Goal: Task Accomplishment & Management: Use online tool/utility

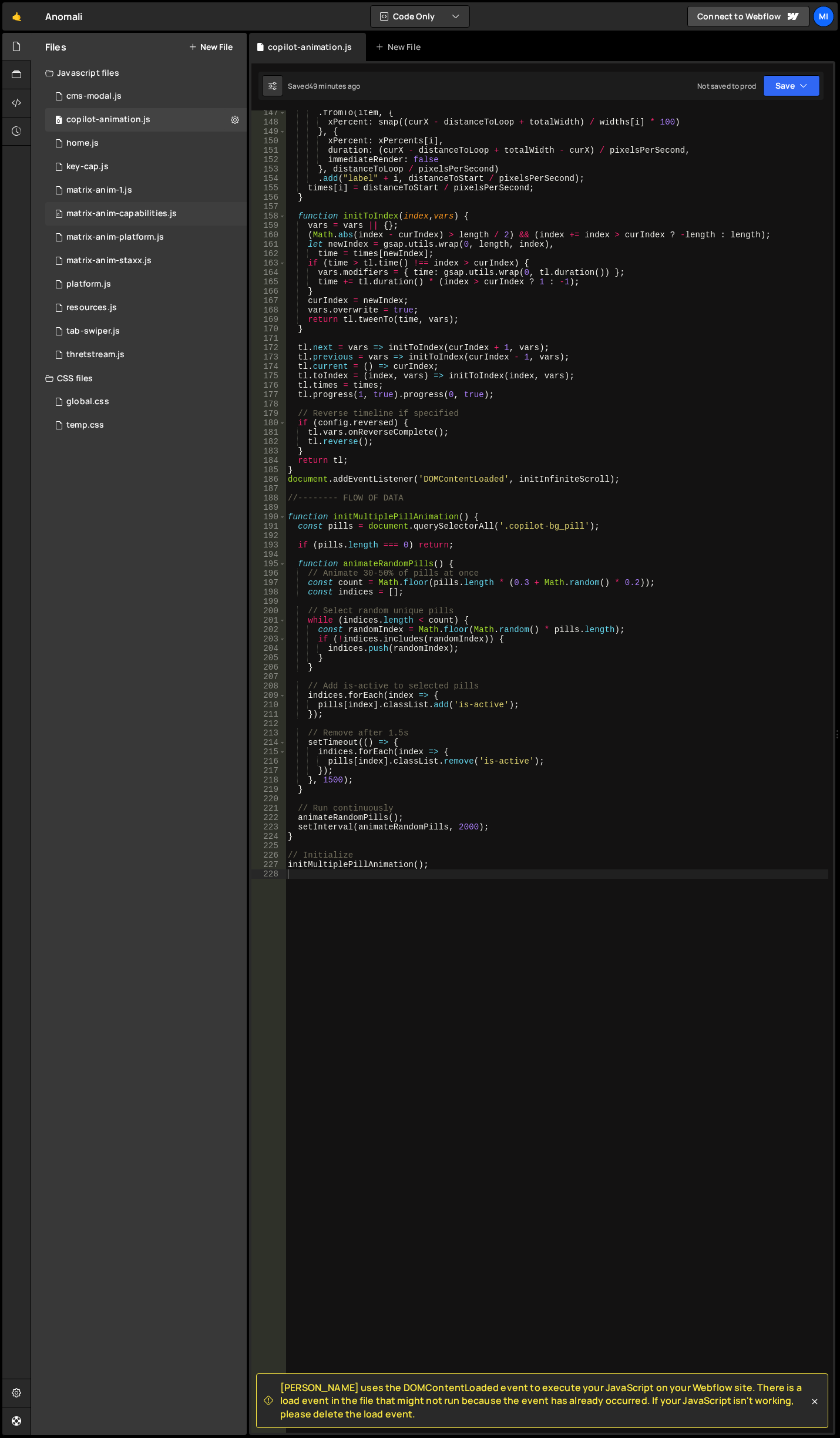
scroll to position [1374, 0]
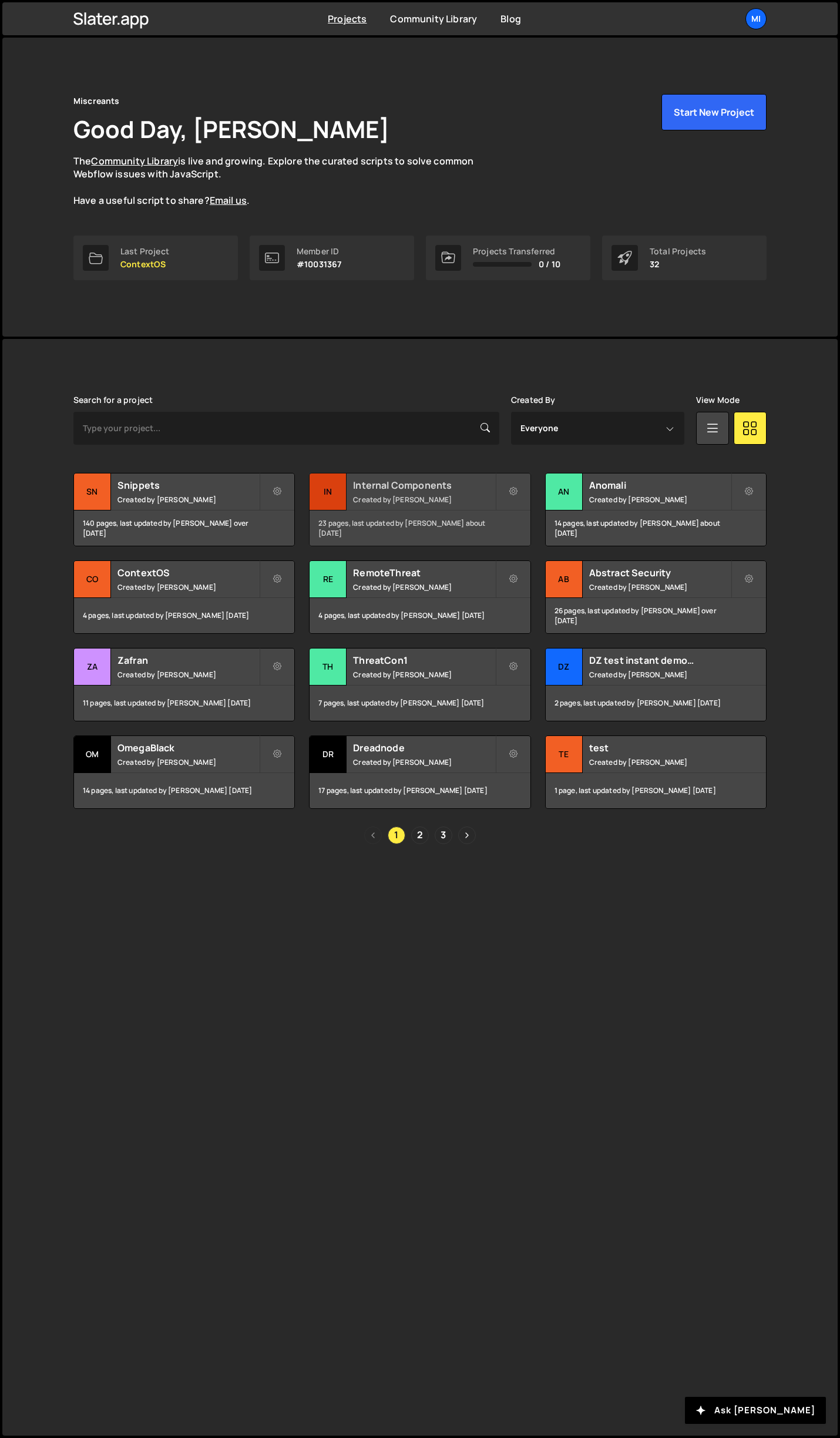
click at [468, 479] on h2 "Internal Components" at bounding box center [424, 485] width 141 height 13
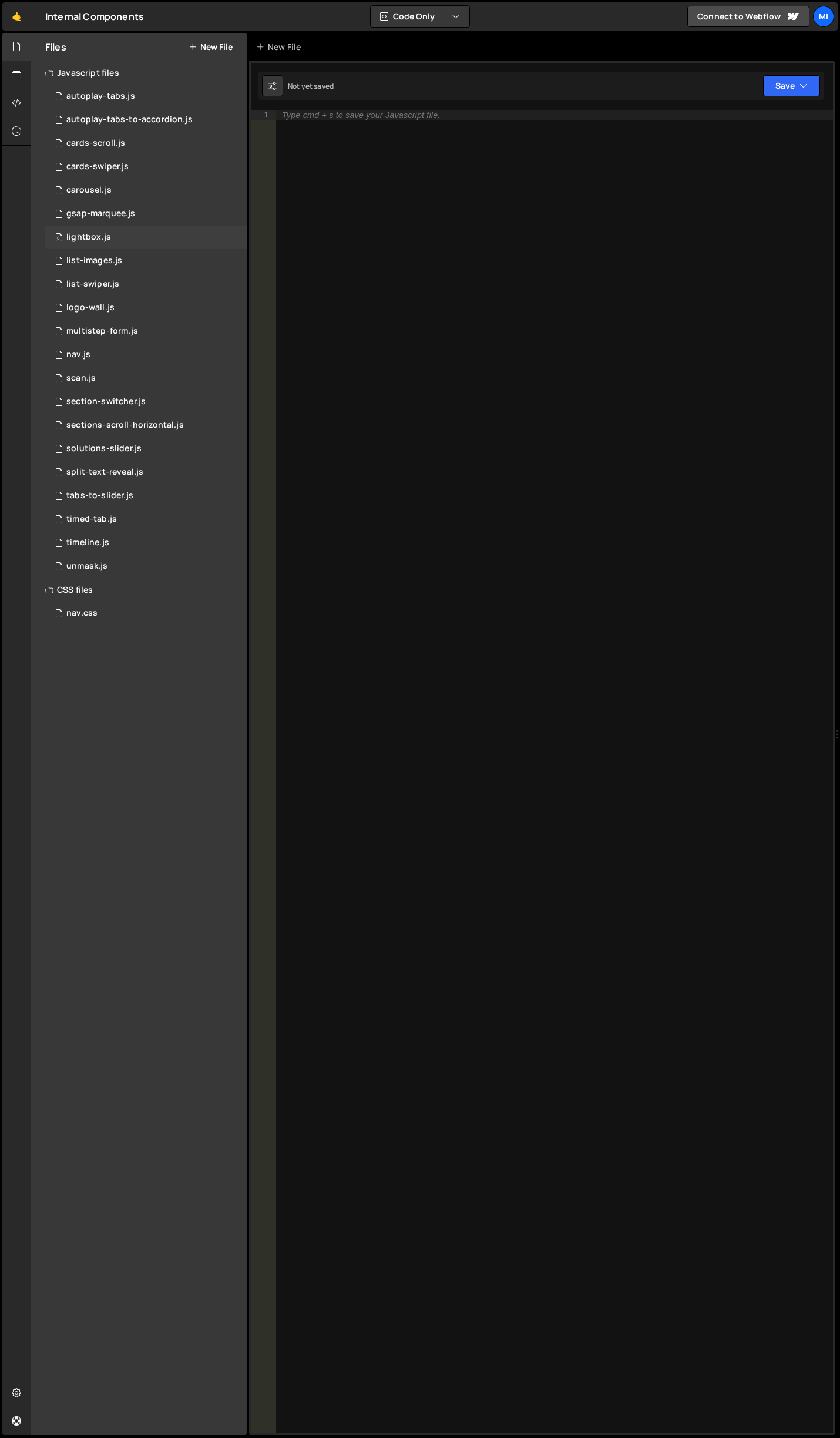
click at [131, 232] on div "0 lightbox.js 0" at bounding box center [146, 237] width 202 height 24
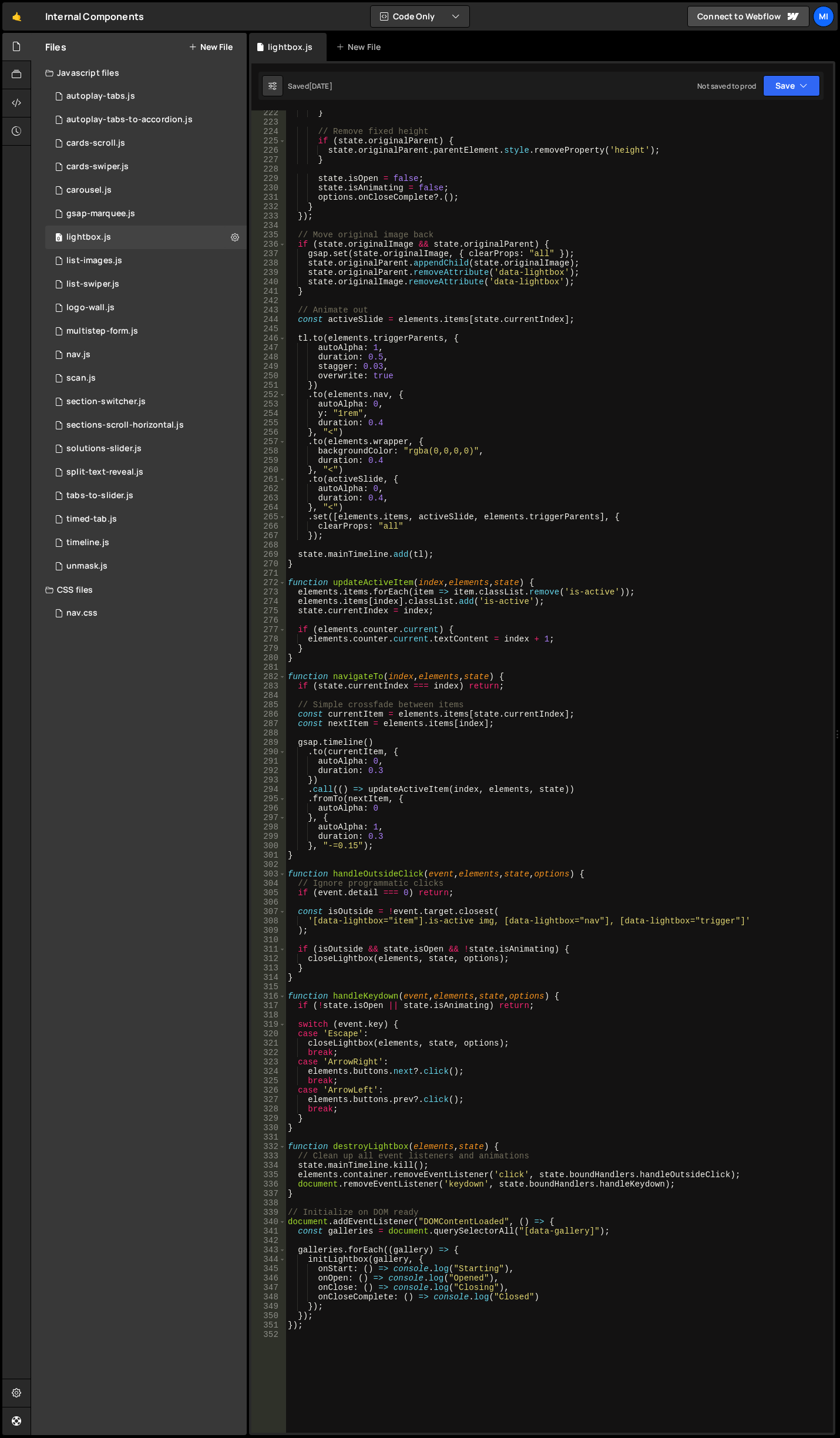
scroll to position [2080, 0]
type textarea "}, {"
click at [451, 816] on div "} // Remove fixed height if ( state . originalParent ) { state . originalParent…" at bounding box center [556, 778] width 543 height 1341
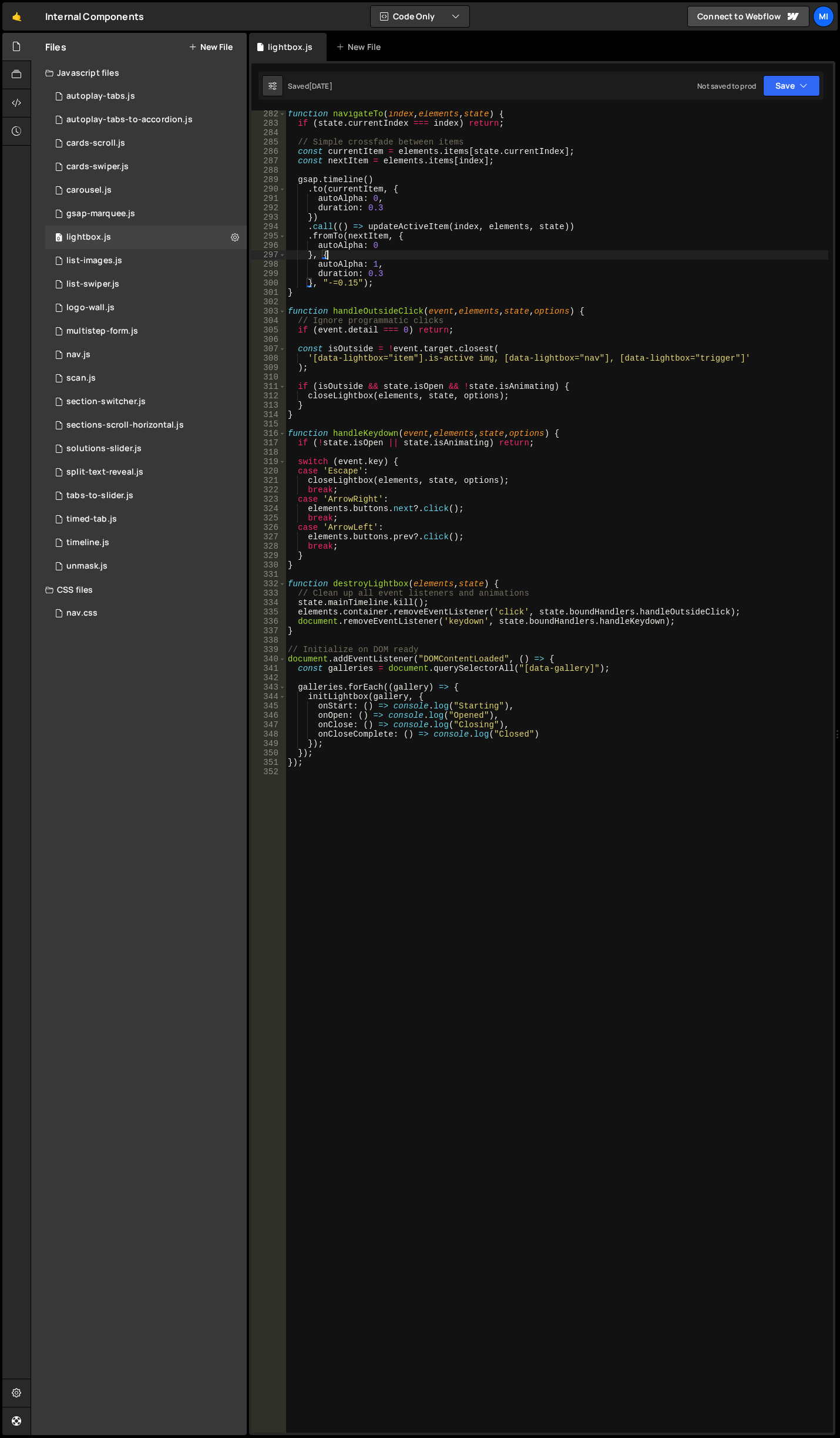
scroll to position [2608, 0]
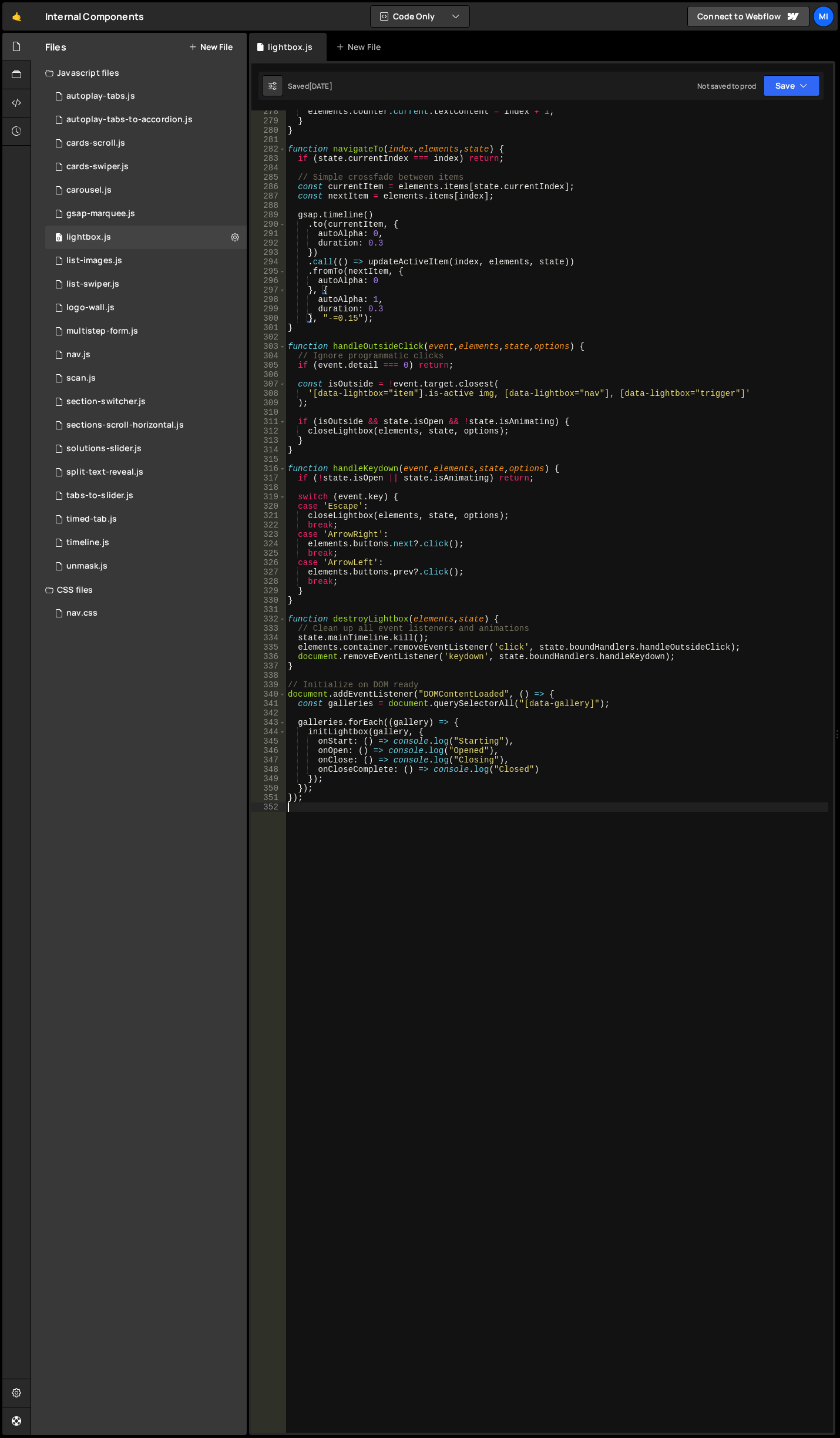
click at [446, 931] on div "elements . counter . current . textContent = index + 1 ; } } function navigateT…" at bounding box center [556, 777] width 543 height 1341
paste textarea "});"
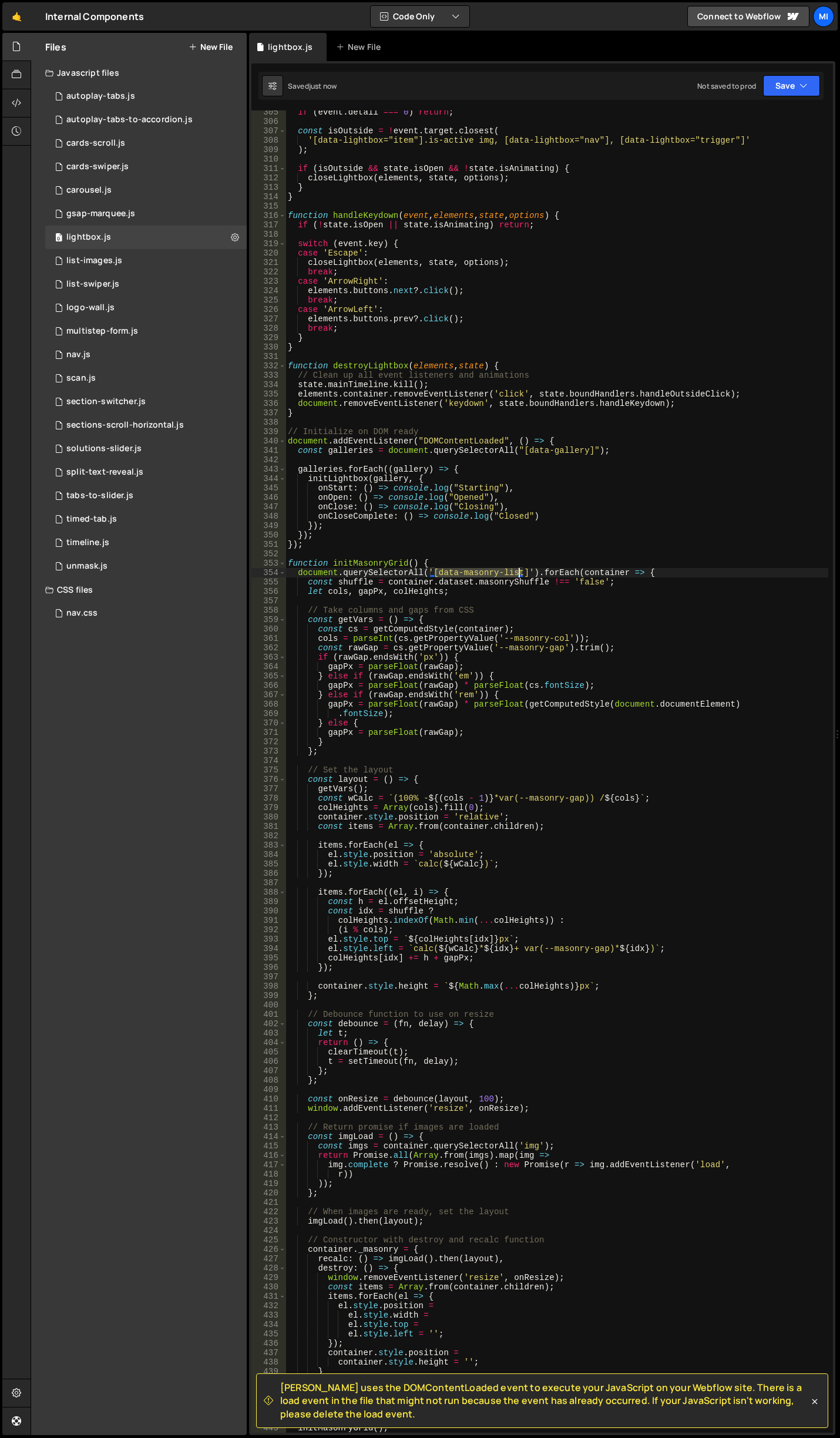
drag, startPoint x: 437, startPoint y: 572, endPoint x: 519, endPoint y: 574, distance: 82.0
click at [519, 574] on div "if ( event . detail === 0 ) return ; const isOutside = ! event . target . close…" at bounding box center [556, 778] width 543 height 1341
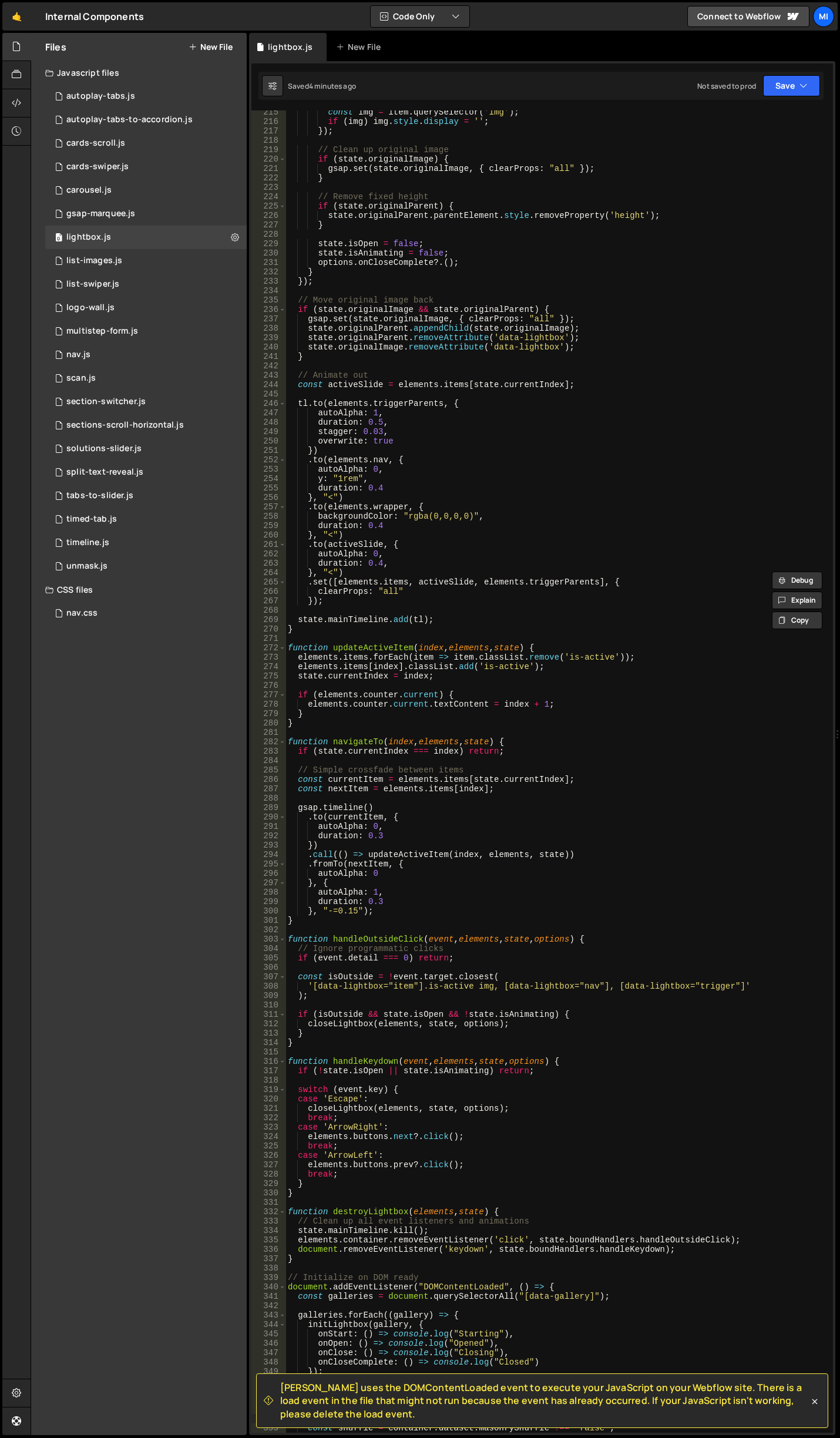
scroll to position [1979, 0]
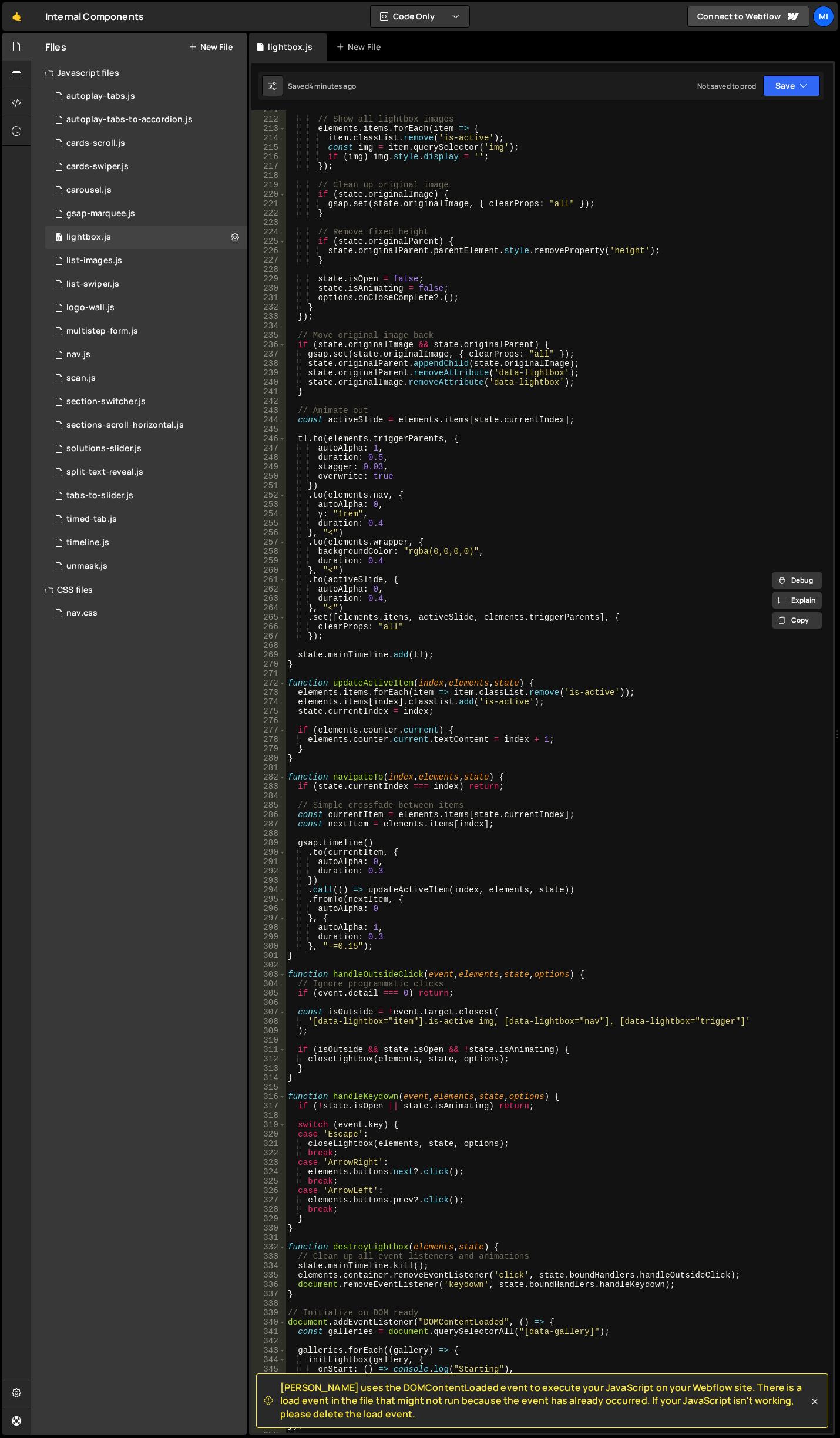
click at [383, 601] on div "// Show all lightbox images elements . items . forEach ( item => { item . class…" at bounding box center [556, 776] width 543 height 1341
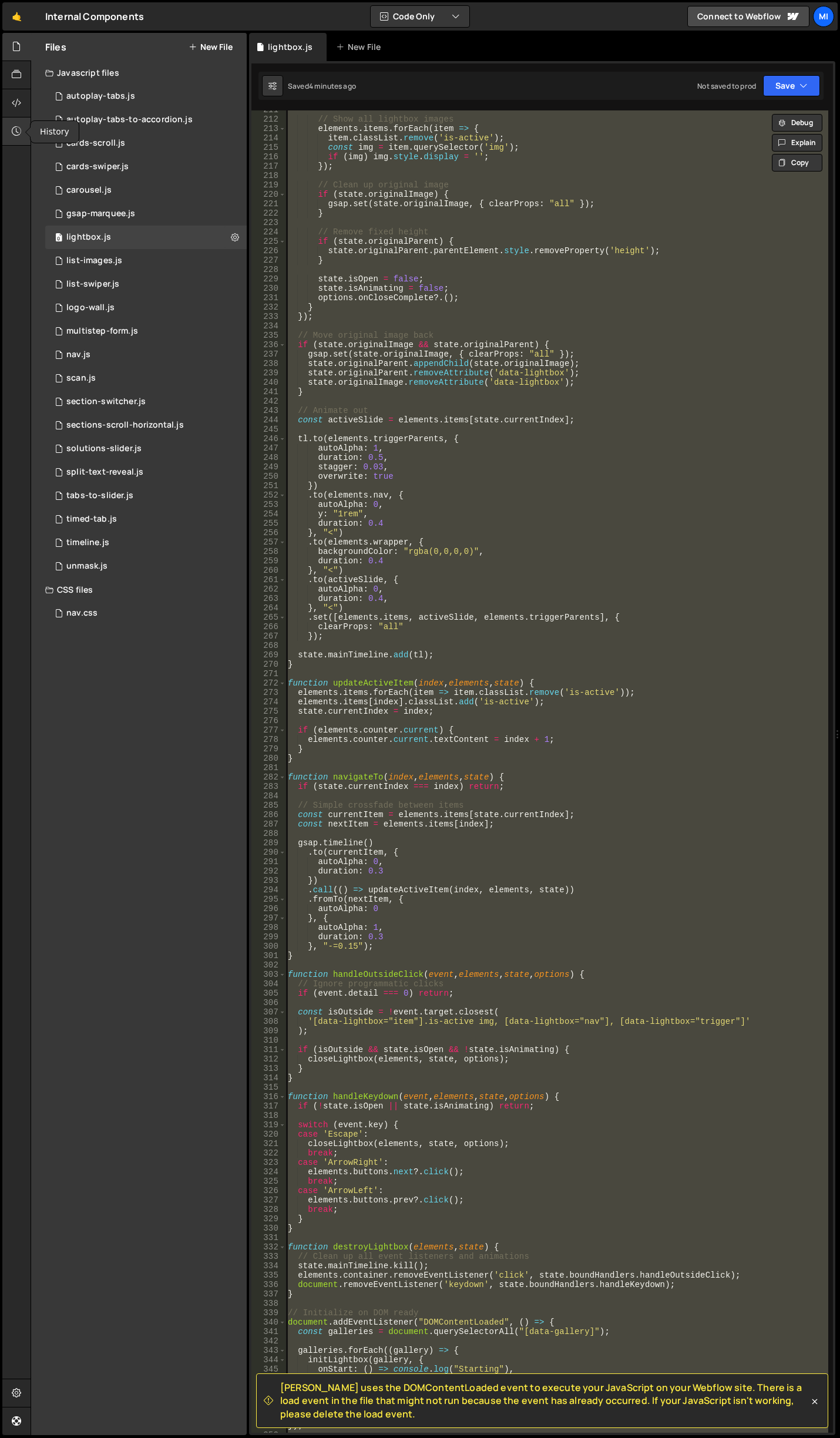
click at [10, 135] on div at bounding box center [17, 132] width 29 height 28
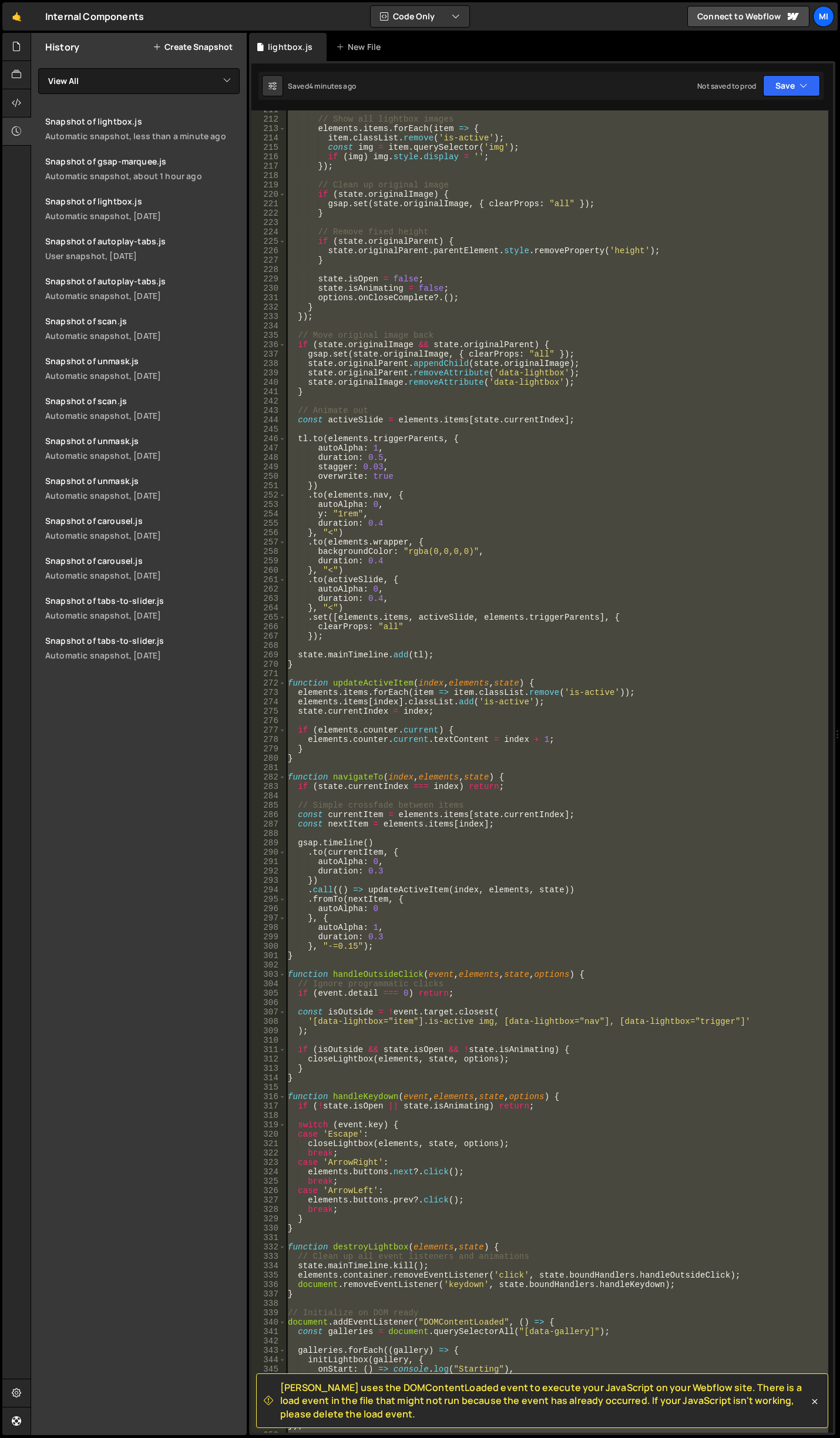
click at [204, 49] on button "Create Snapshot" at bounding box center [193, 47] width 80 height 10
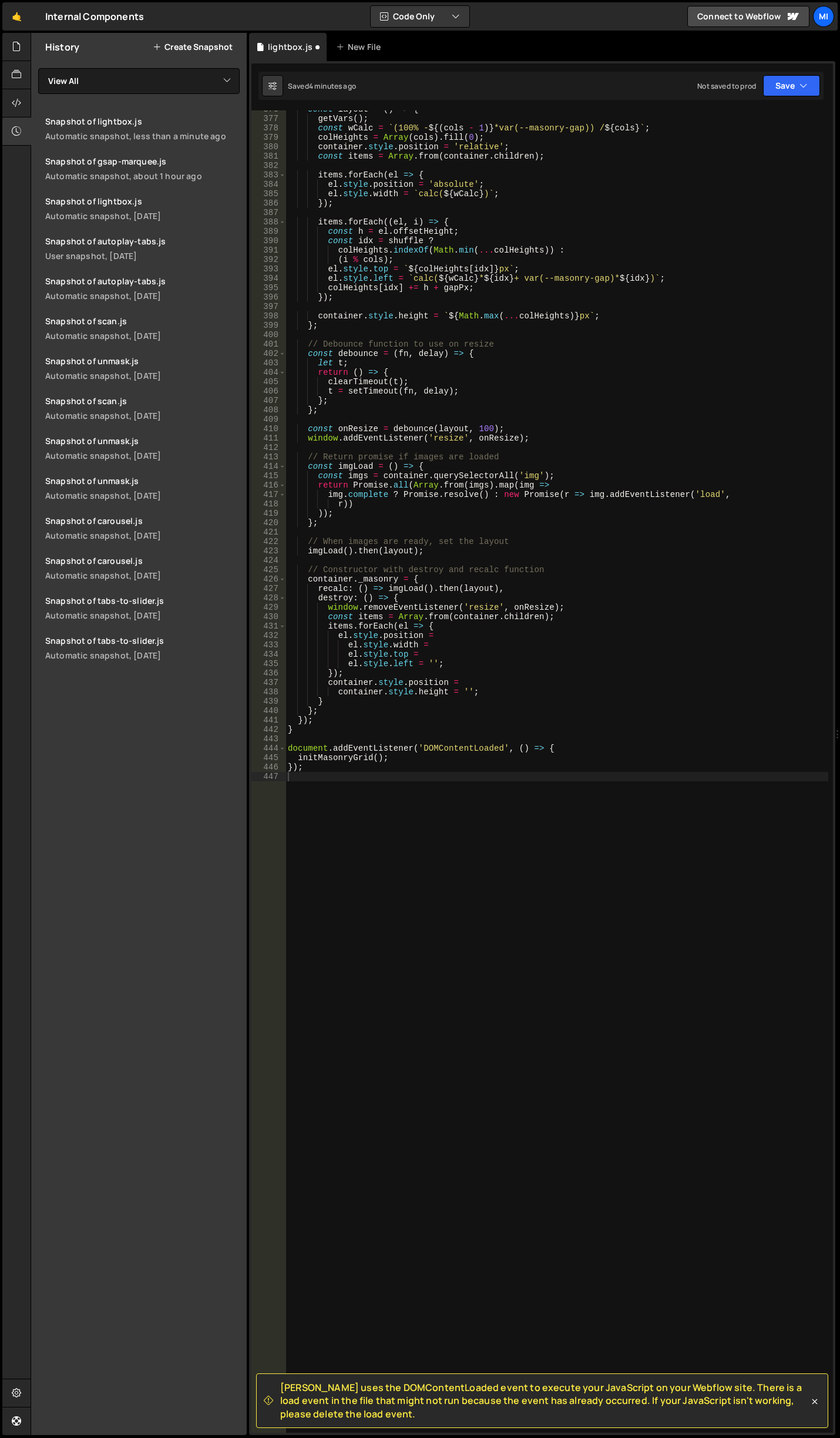
scroll to position [3530, 0]
click at [638, 481] on div "const layout = ( ) => { getVars ( ) ; const wCalc = ` (100% - ${ ( cols - 1 ) }…" at bounding box center [556, 775] width 543 height 1341
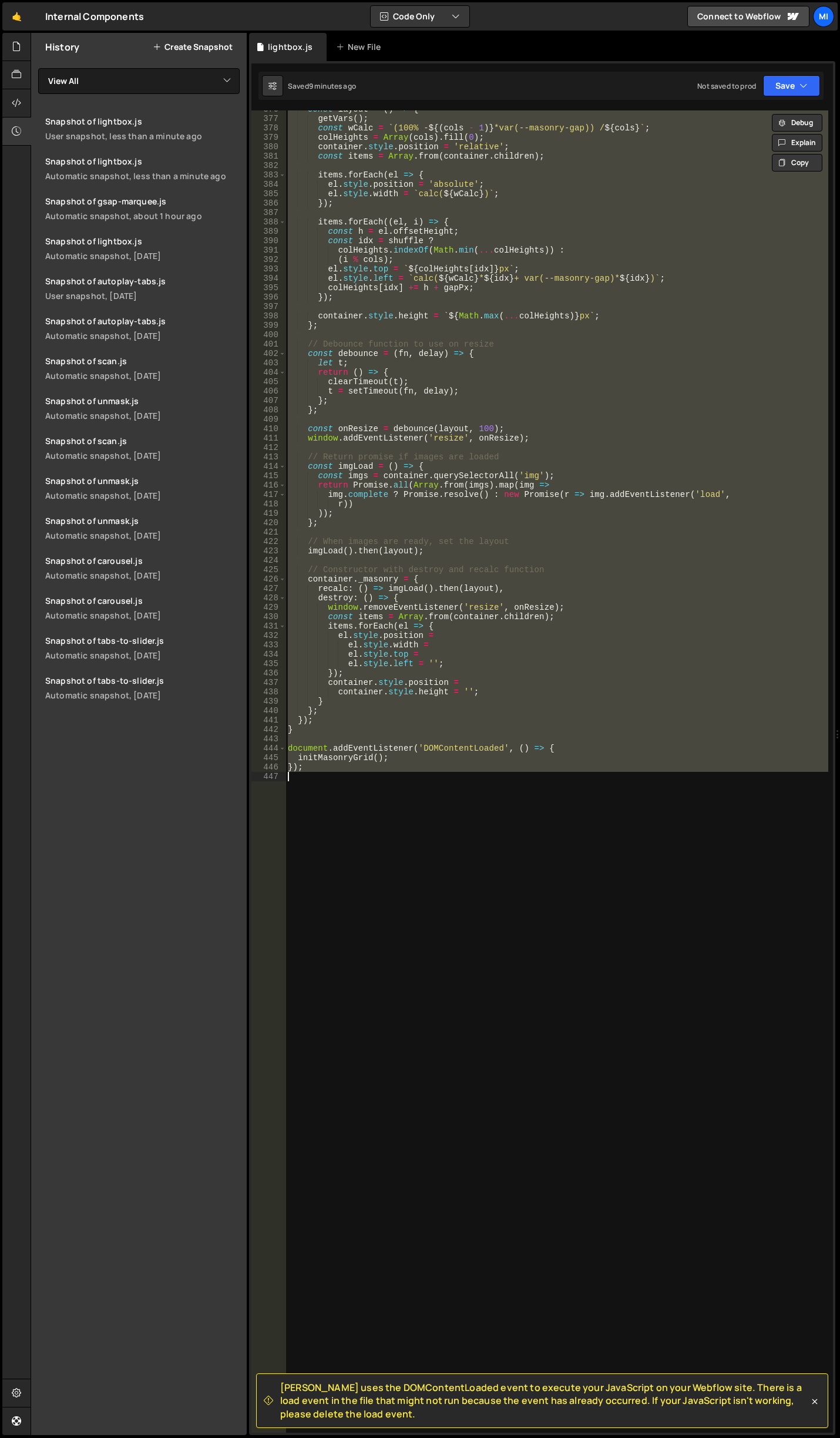
paste textarea "@Tudor Just"
click at [539, 434] on div "getVars ( ) ; const wCalc = ` (100% - ${ ( cols - 1 ) } *var(--masonry-gap)) / …" at bounding box center [556, 771] width 543 height 1322
paste textarea "});"
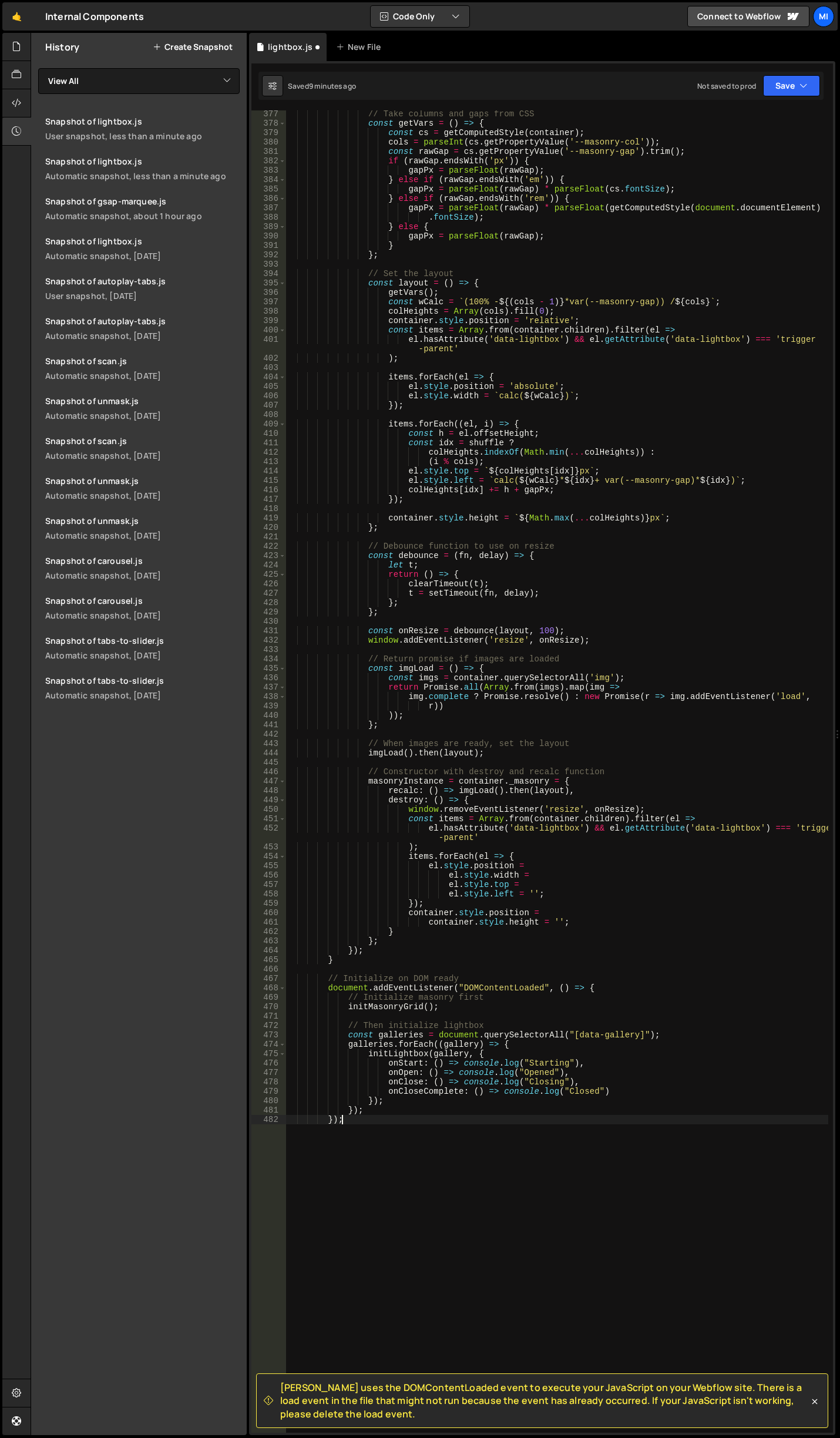
type textarea "});"
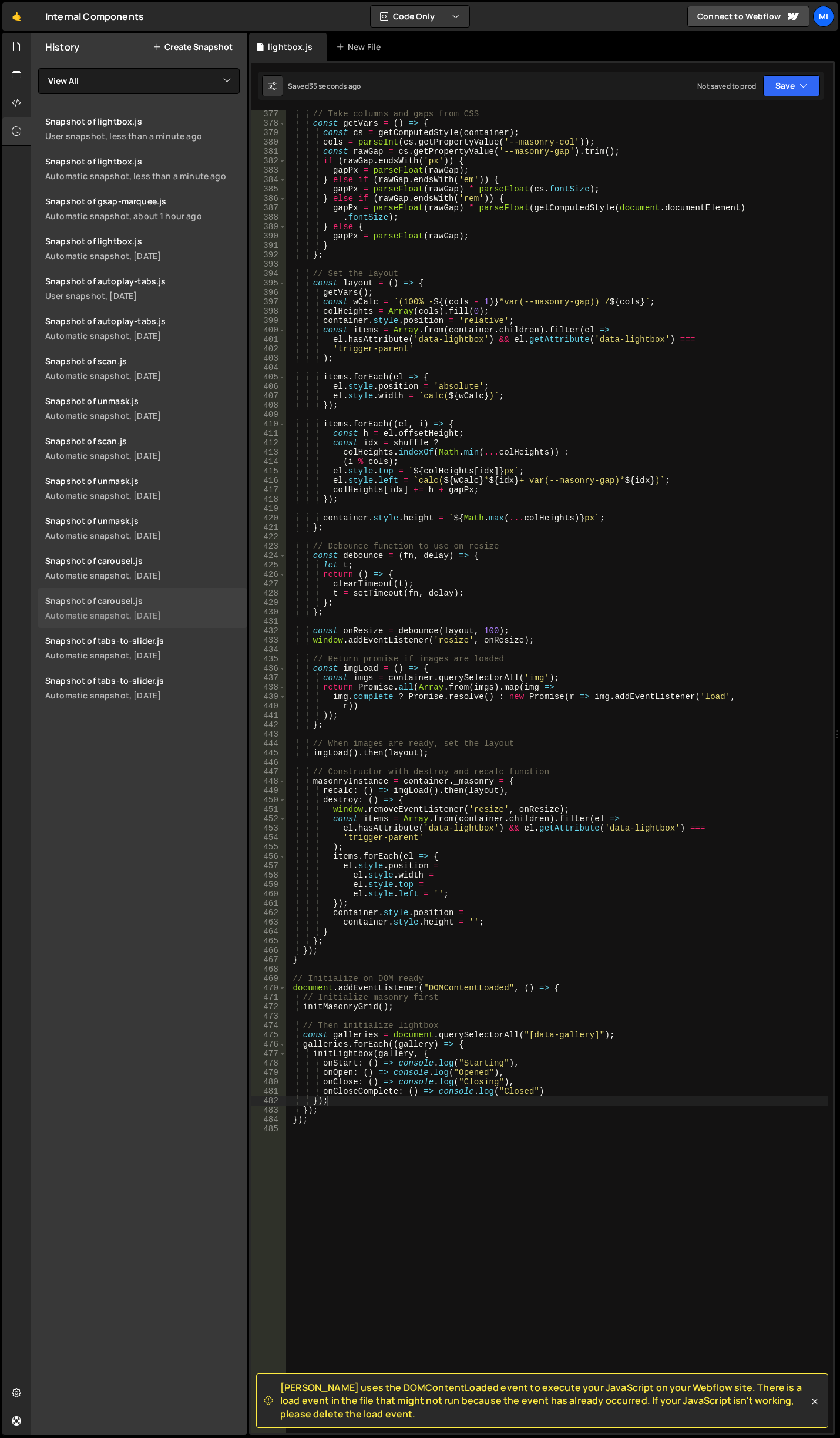
click at [115, 613] on div "Automatic snapshot, [DATE]" at bounding box center [142, 615] width 195 height 11
